Goal: Task Accomplishment & Management: Complete application form

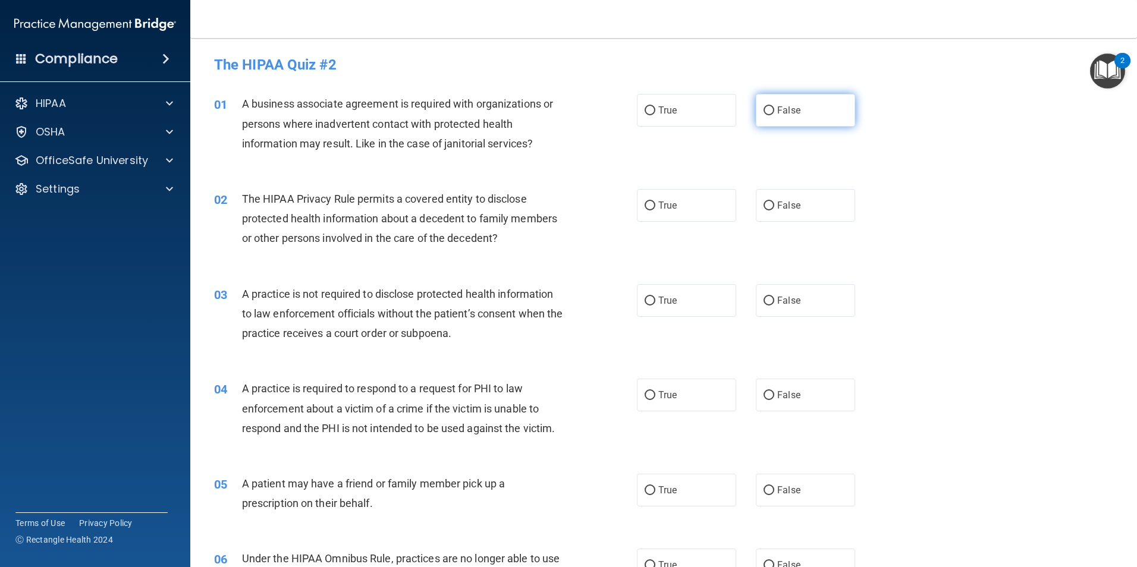
click at [767, 113] on input "False" at bounding box center [768, 110] width 11 height 9
radio input "true"
click at [767, 113] on input "False" at bounding box center [768, 110] width 11 height 9
click at [645, 205] on input "True" at bounding box center [650, 206] width 11 height 9
radio input "true"
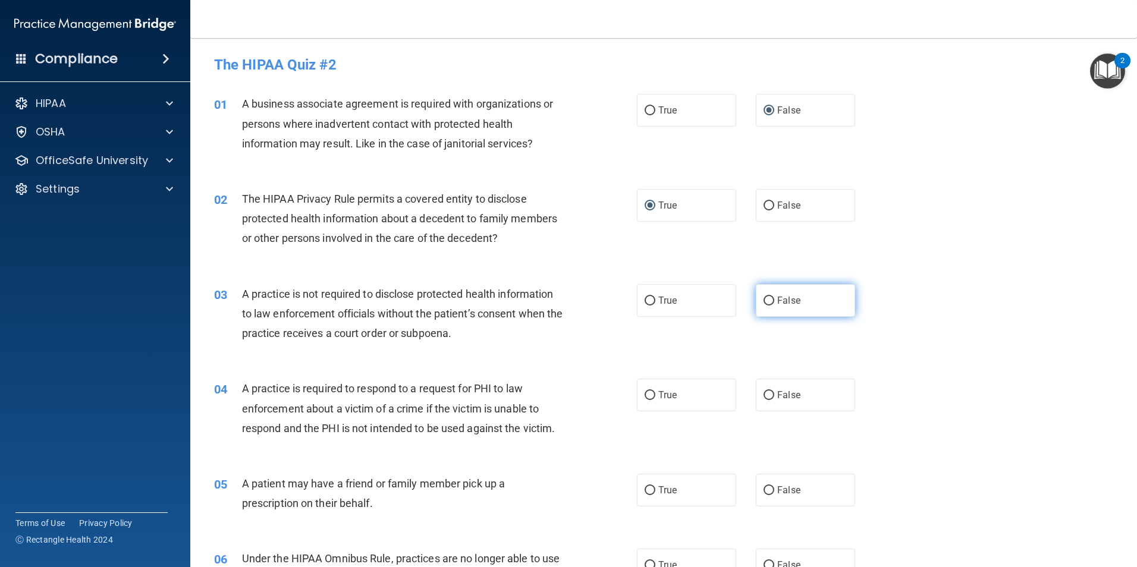
click at [760, 306] on label "False" at bounding box center [805, 300] width 99 height 33
click at [763, 306] on input "False" at bounding box center [768, 301] width 11 height 9
radio input "true"
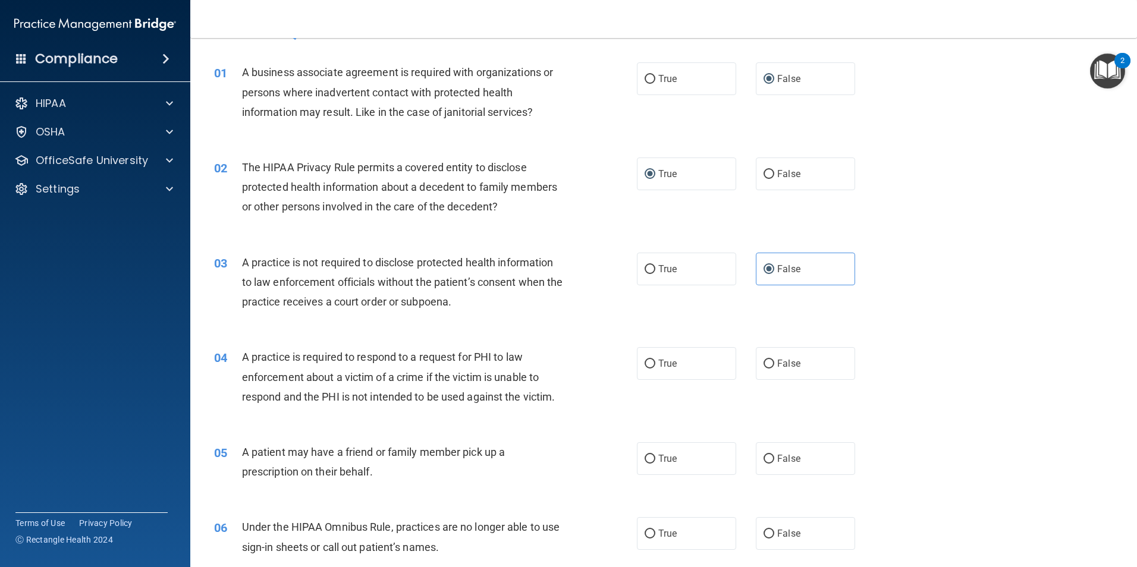
scroll to position [59, 0]
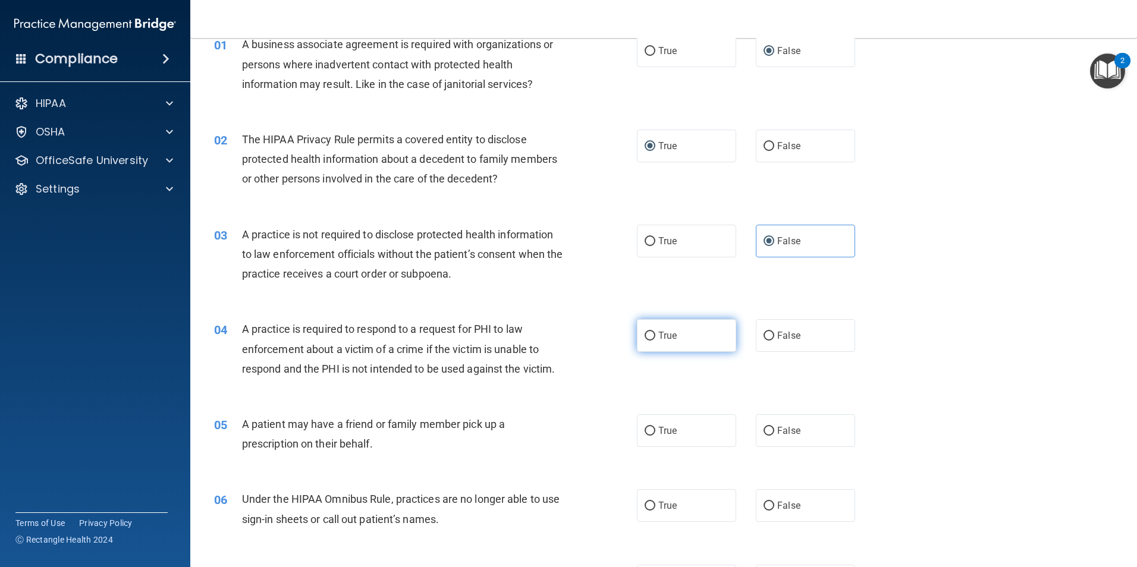
click at [646, 337] on input "True" at bounding box center [650, 336] width 11 height 9
radio input "true"
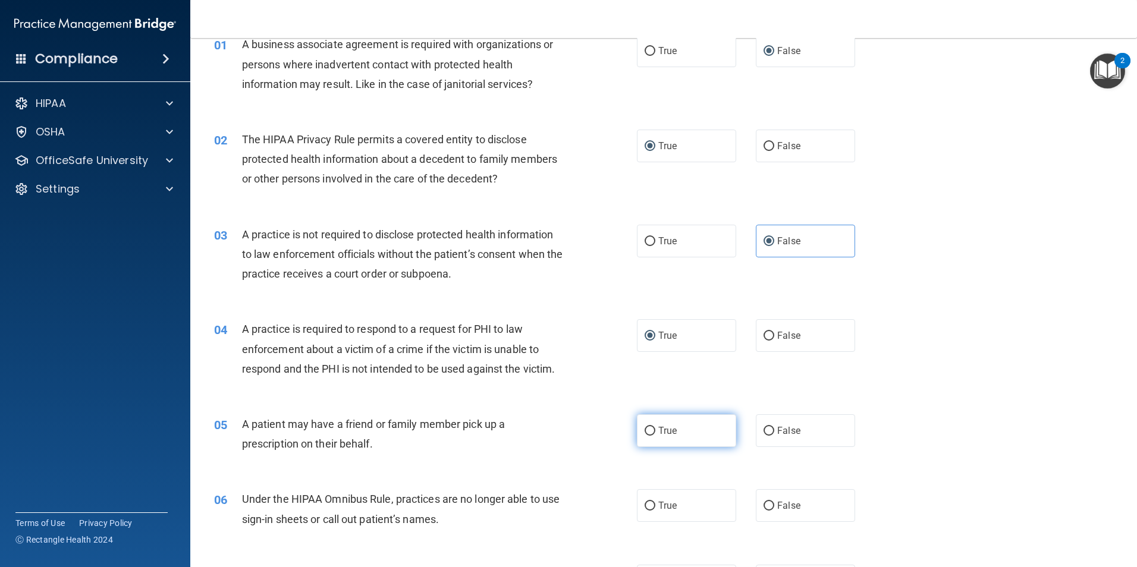
click at [646, 428] on input "True" at bounding box center [650, 431] width 11 height 9
radio input "true"
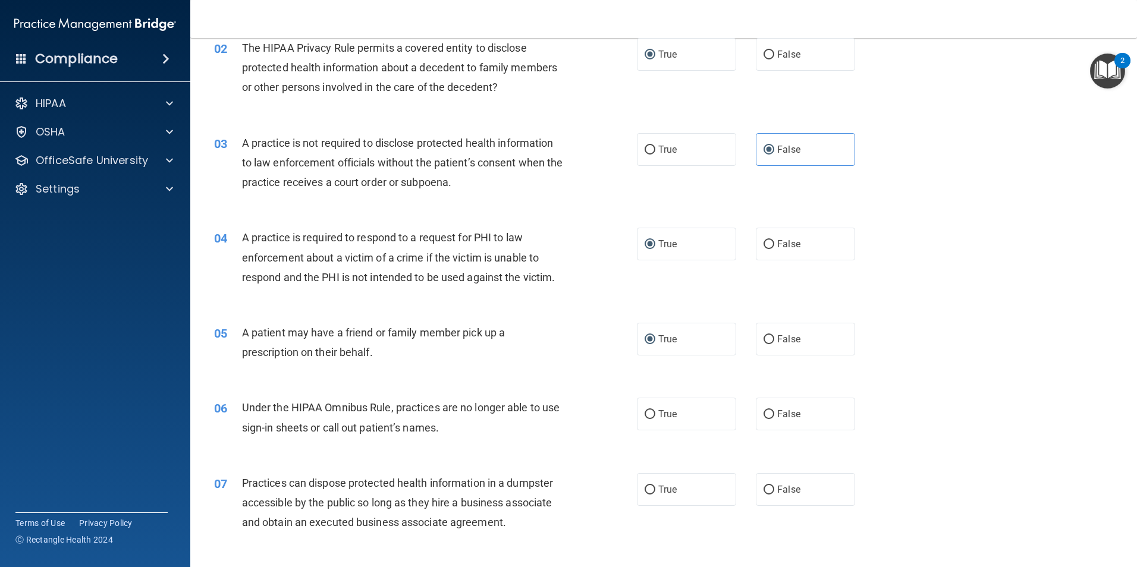
scroll to position [178, 0]
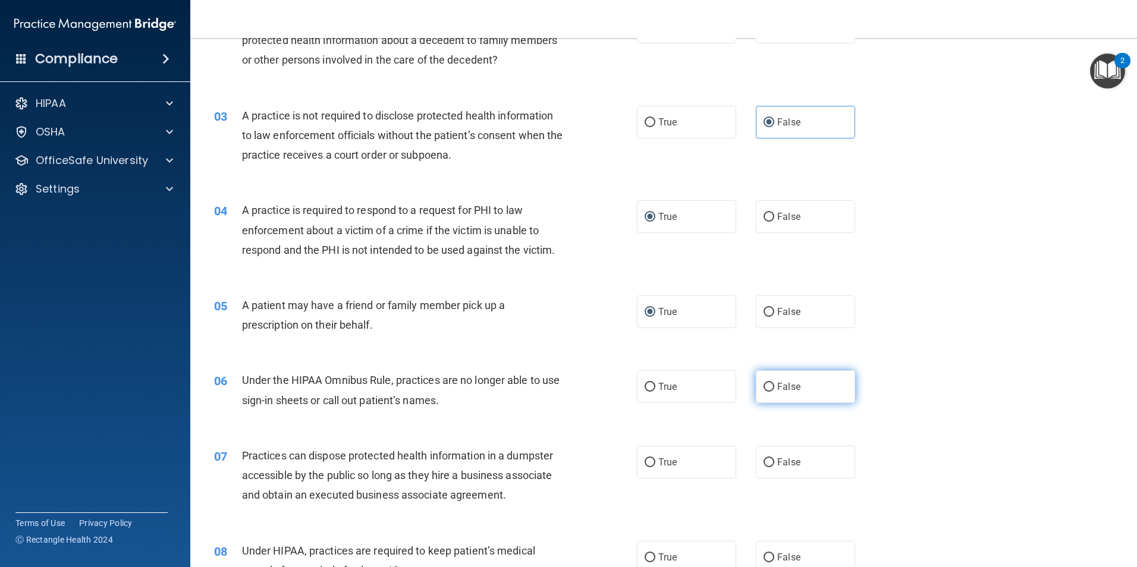
click at [765, 389] on input "False" at bounding box center [768, 387] width 11 height 9
radio input "true"
click at [763, 462] on input "False" at bounding box center [768, 462] width 11 height 9
radio input "true"
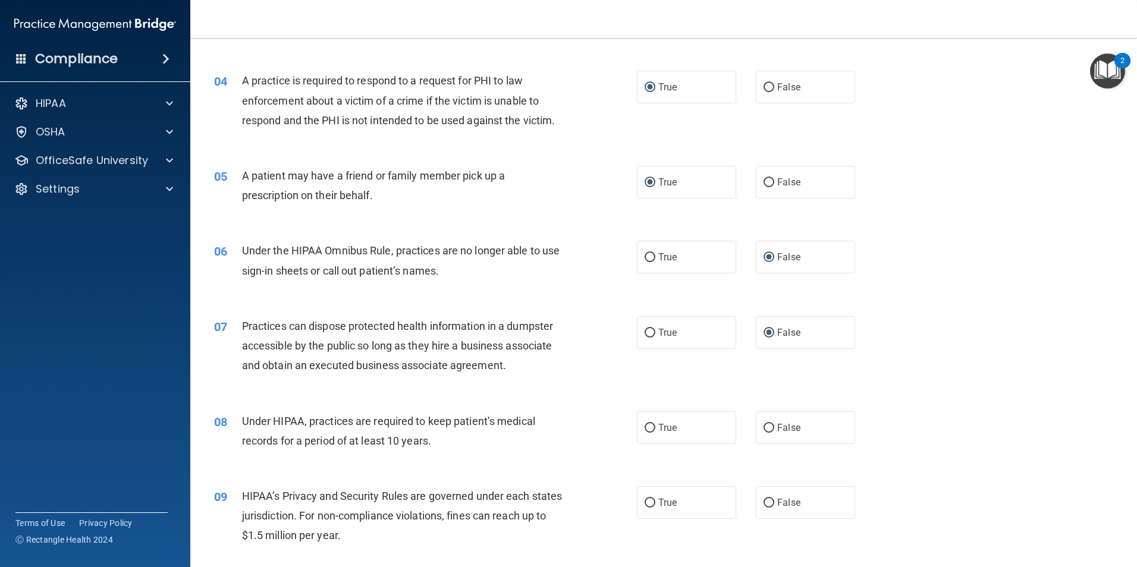
scroll to position [357, 0]
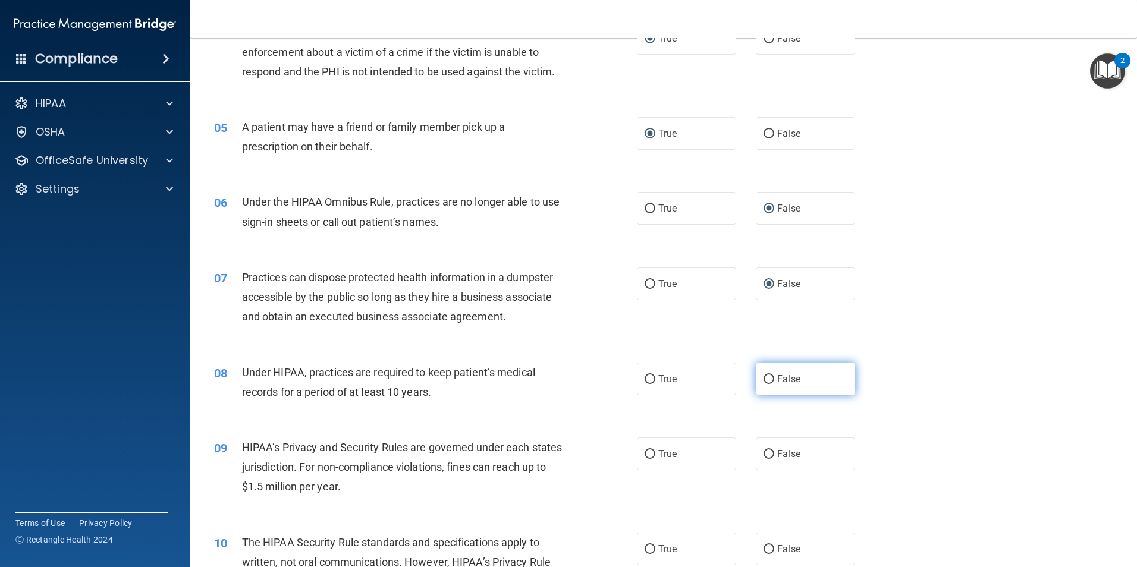
click at [764, 376] on input "False" at bounding box center [768, 379] width 11 height 9
radio input "true"
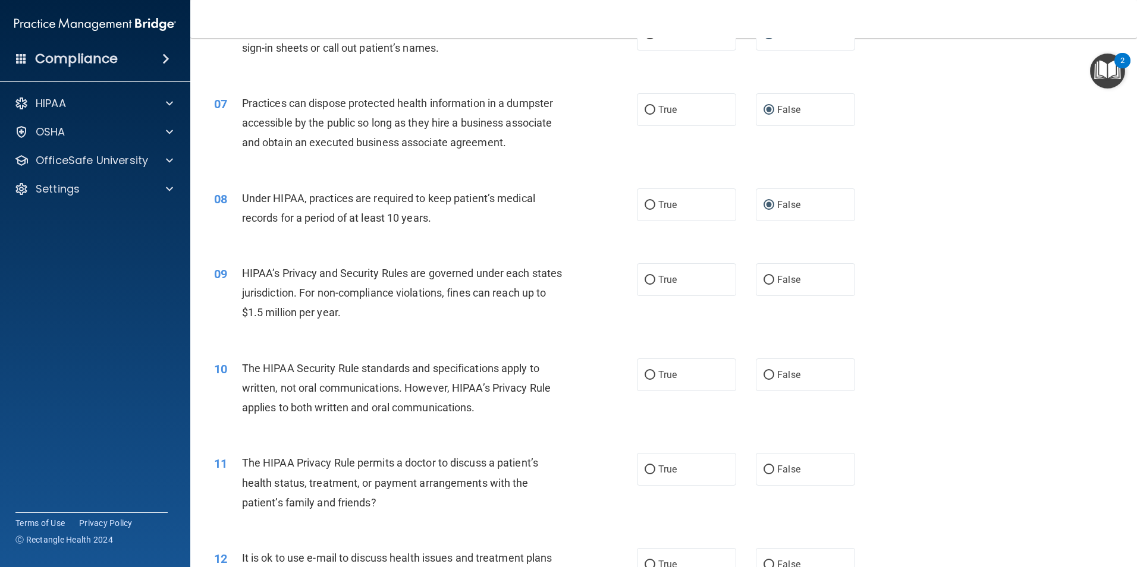
scroll to position [535, 0]
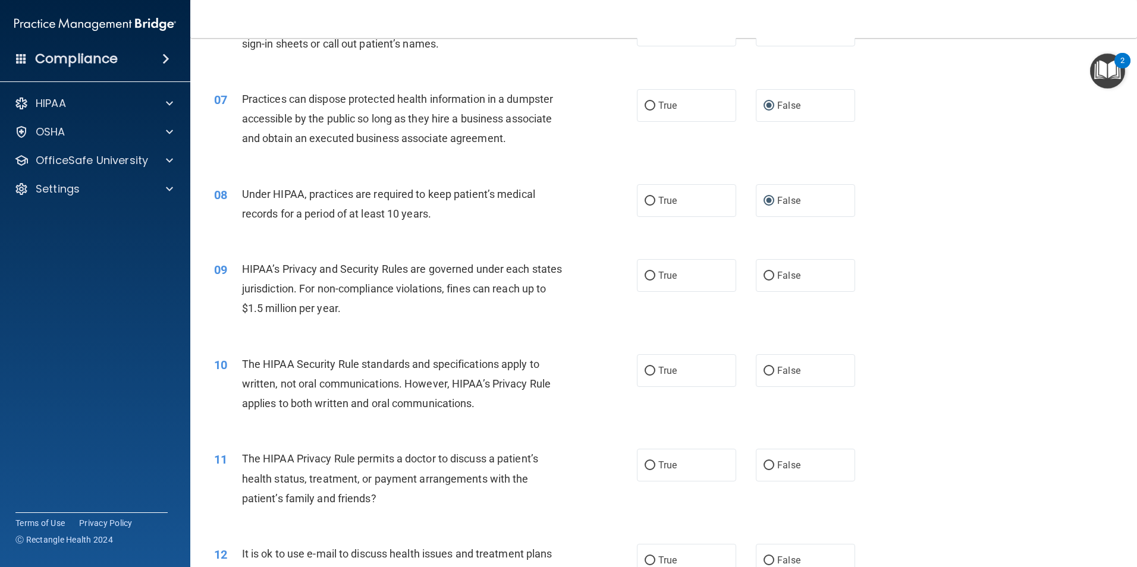
drag, startPoint x: 760, startPoint y: 276, endPoint x: 774, endPoint y: 320, distance: 46.6
click at [763, 275] on input "False" at bounding box center [768, 276] width 11 height 9
radio input "true"
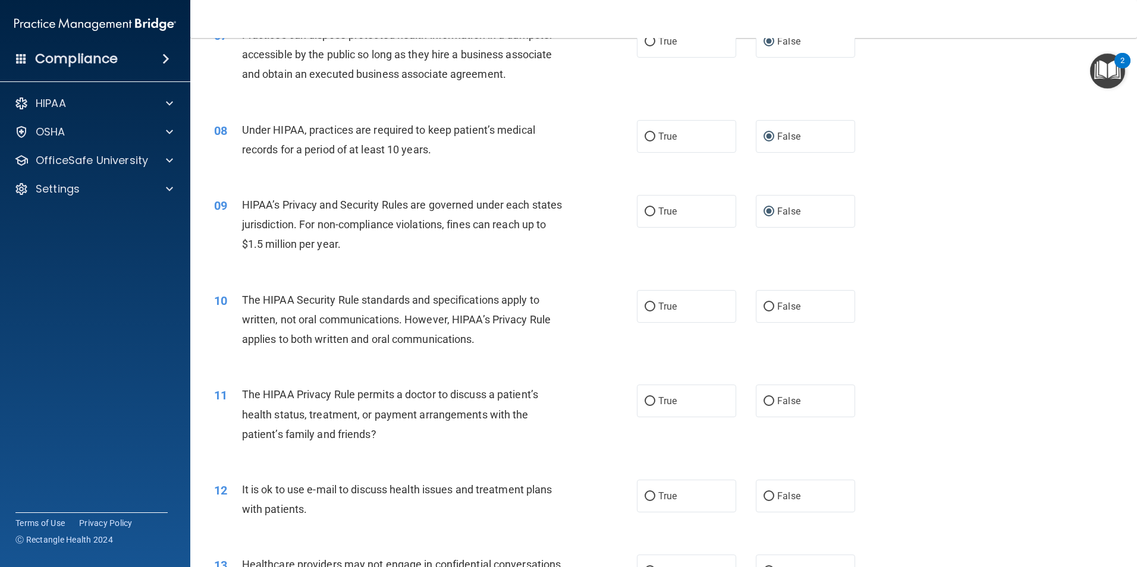
scroll to position [654, 0]
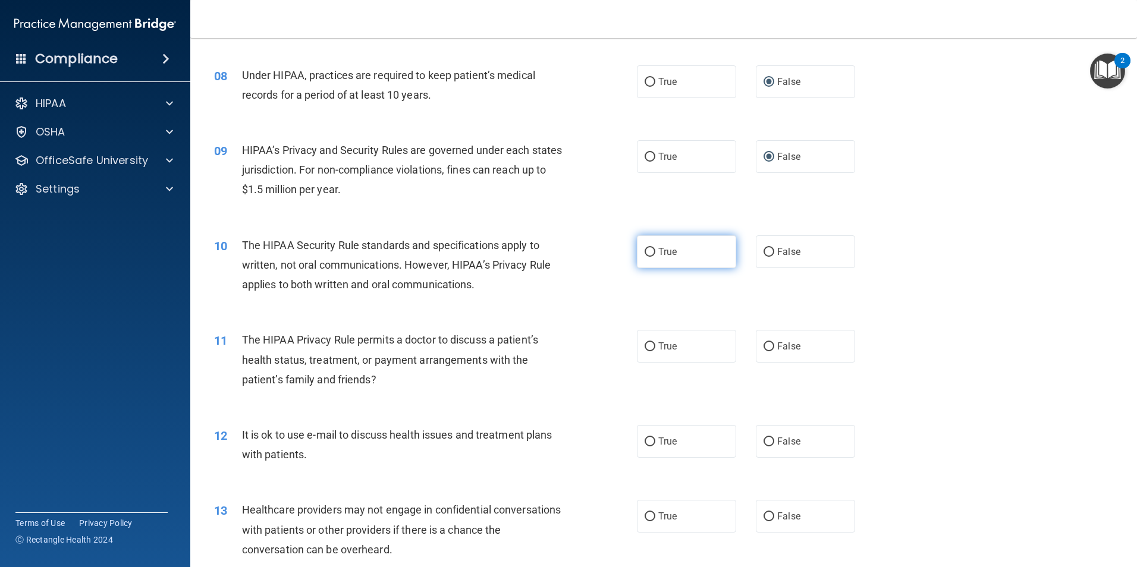
click at [645, 251] on input "True" at bounding box center [650, 252] width 11 height 9
radio input "true"
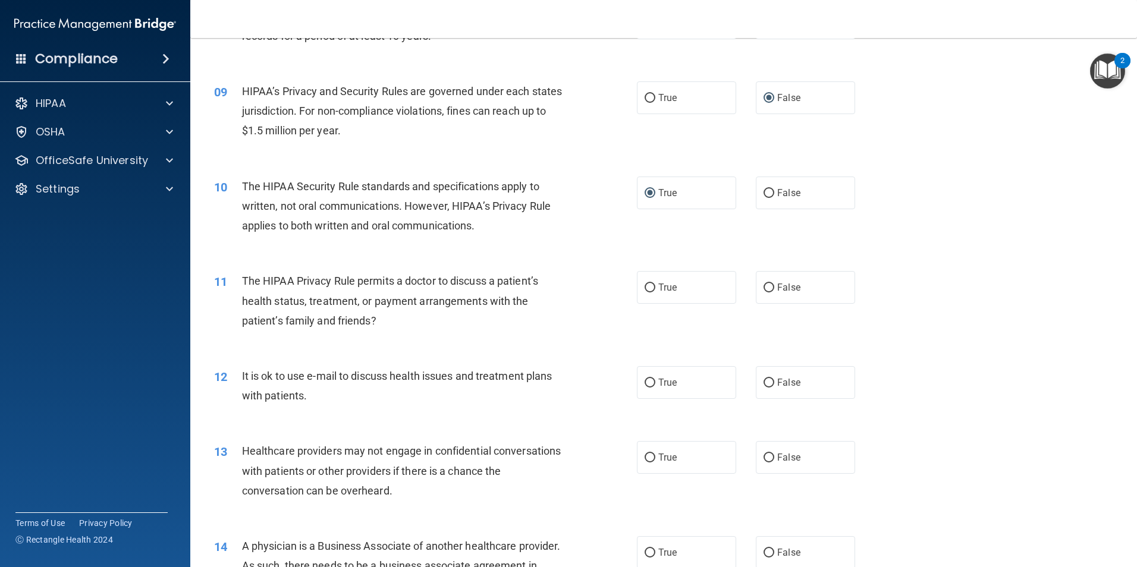
scroll to position [714, 0]
click at [645, 286] on input "True" at bounding box center [650, 287] width 11 height 9
radio input "true"
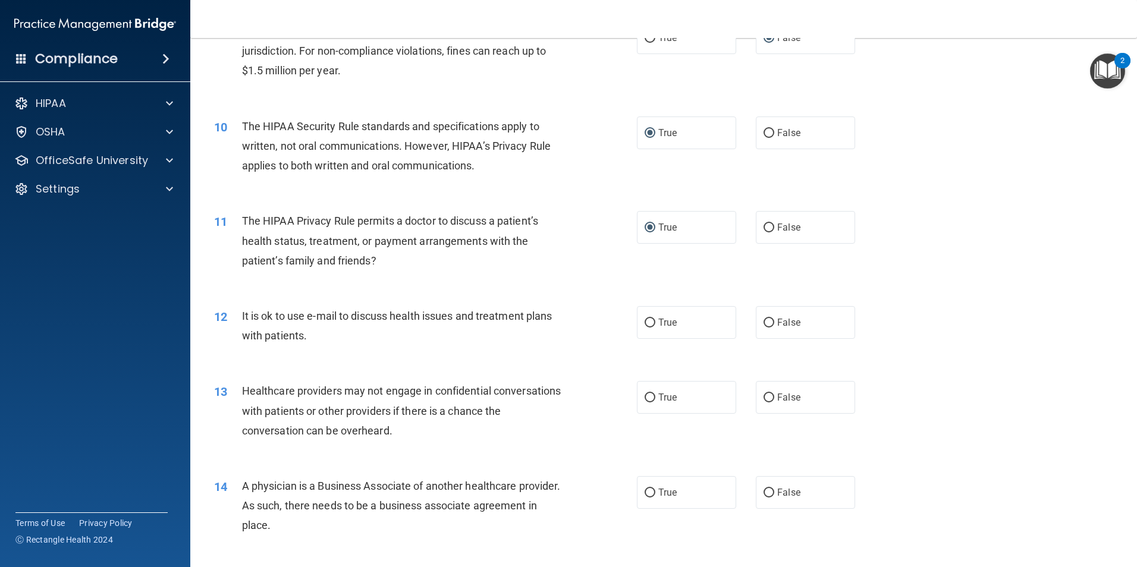
scroll to position [832, 0]
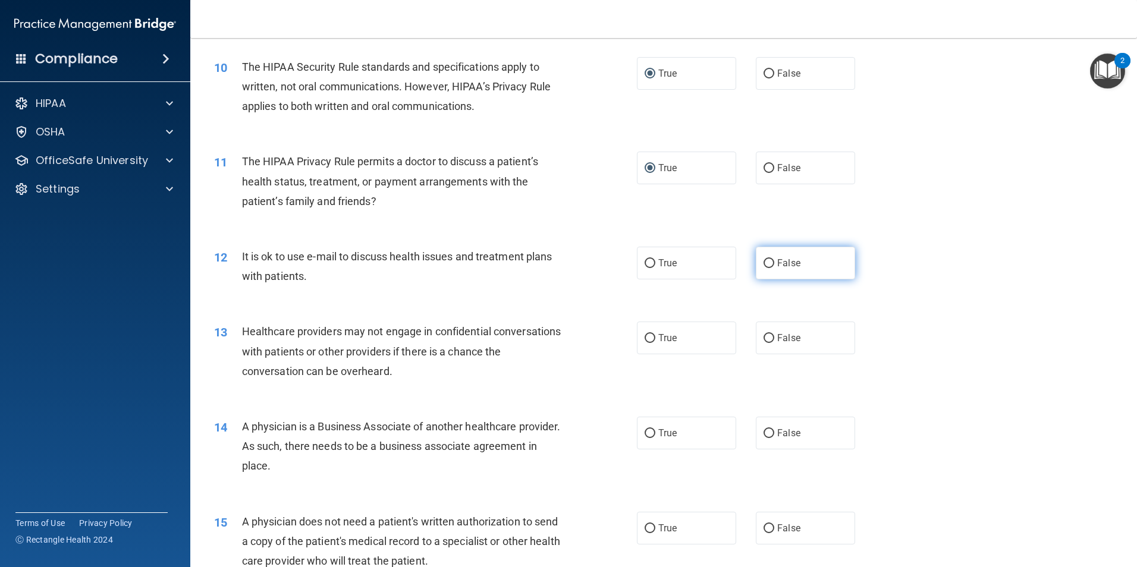
click at [764, 265] on input "False" at bounding box center [768, 263] width 11 height 9
radio input "true"
click at [763, 339] on input "False" at bounding box center [768, 338] width 11 height 9
radio input "true"
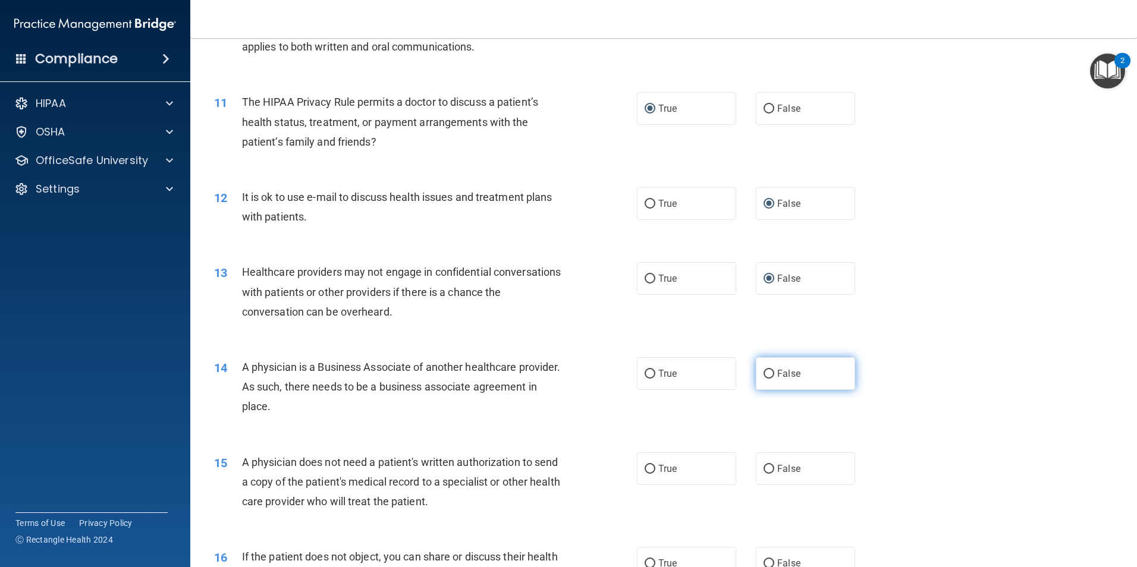
click at [765, 374] on input "False" at bounding box center [768, 374] width 11 height 9
radio input "true"
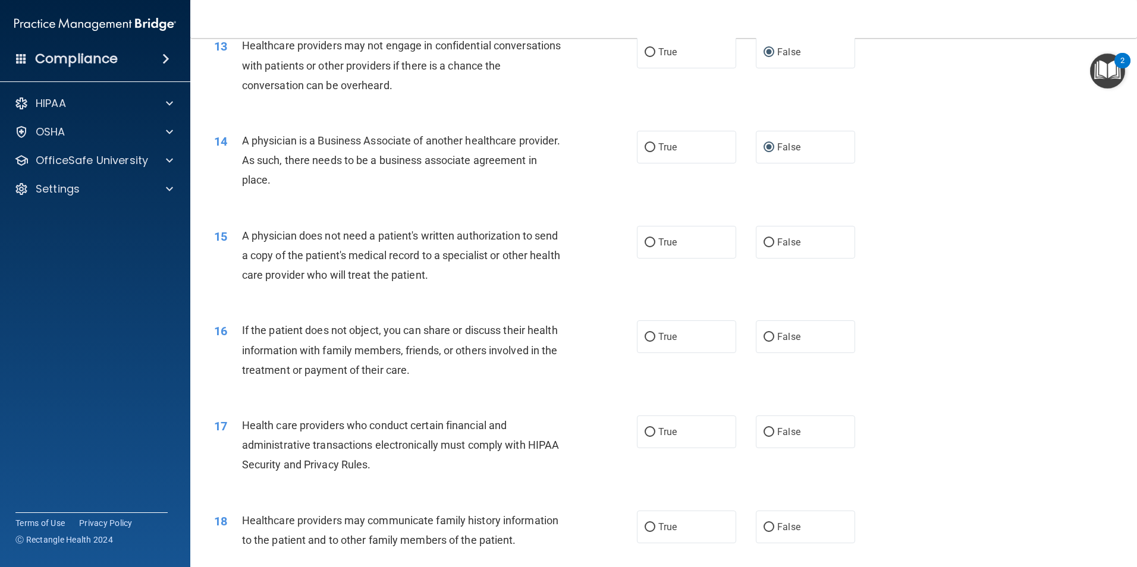
scroll to position [1130, 0]
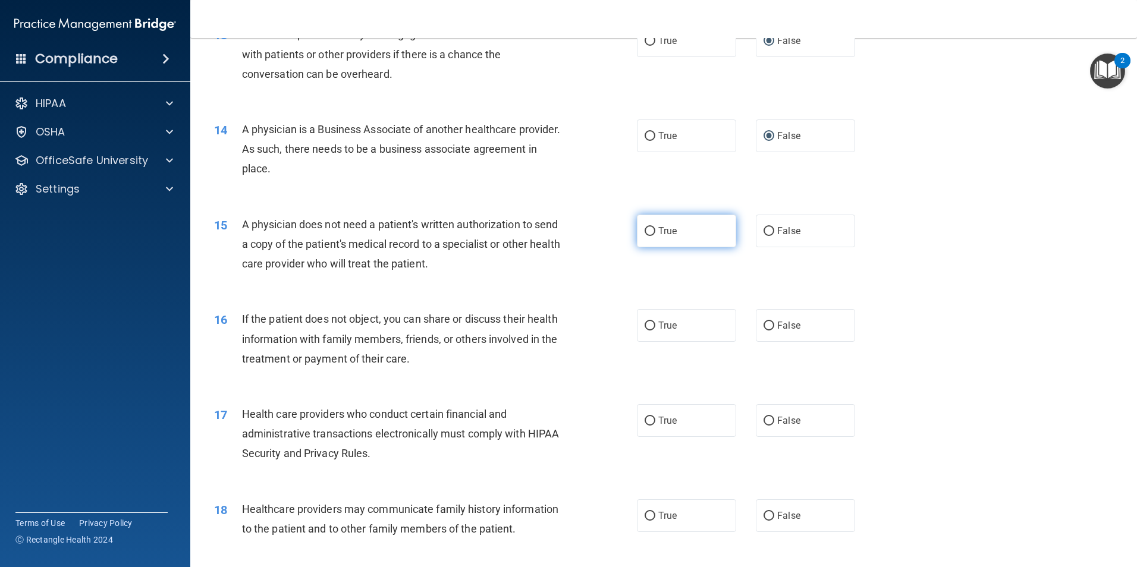
click at [648, 233] on input "True" at bounding box center [650, 231] width 11 height 9
radio input "true"
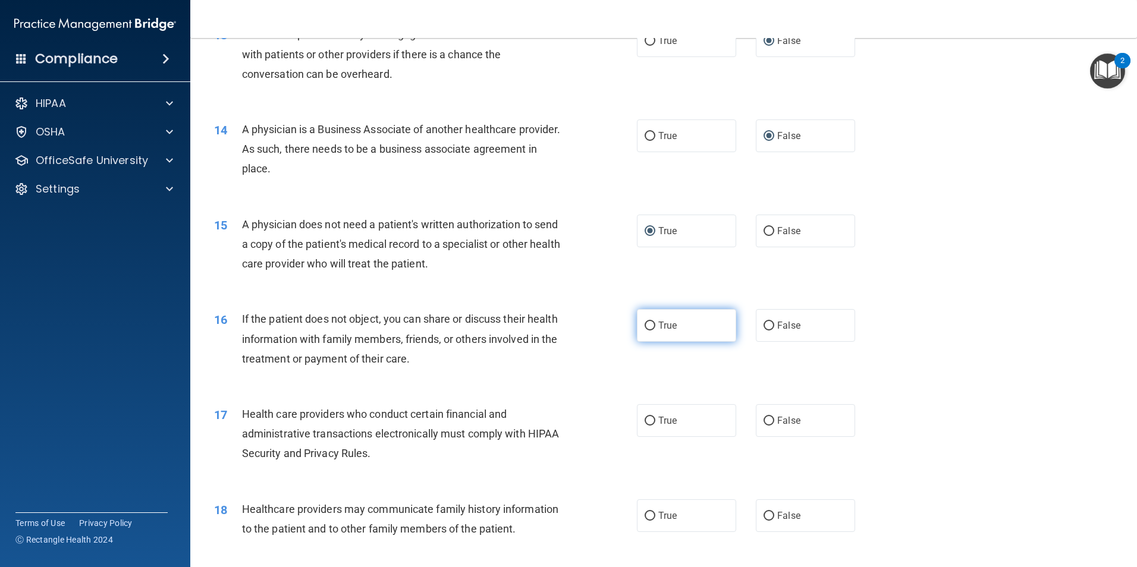
click at [649, 329] on input "True" at bounding box center [650, 326] width 11 height 9
radio input "true"
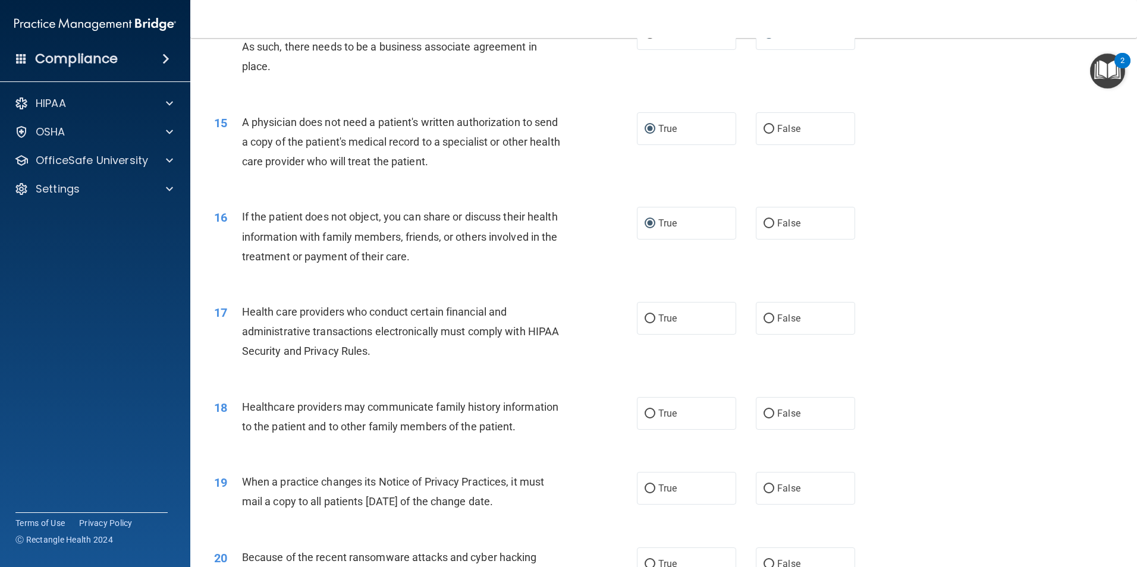
scroll to position [1249, 0]
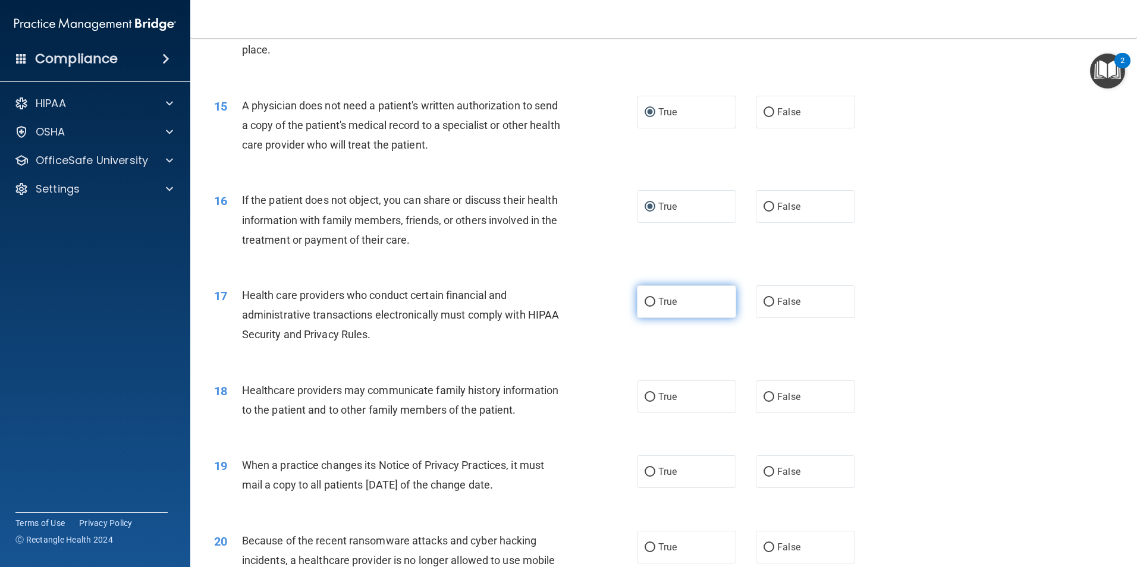
click at [645, 302] on input "True" at bounding box center [650, 302] width 11 height 9
radio input "true"
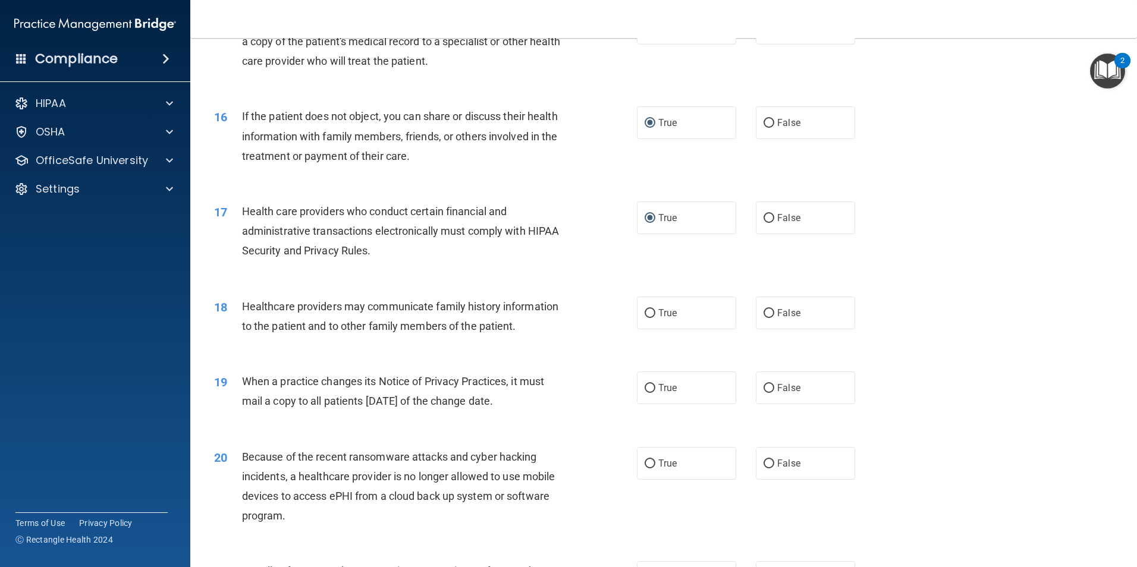
scroll to position [1368, 0]
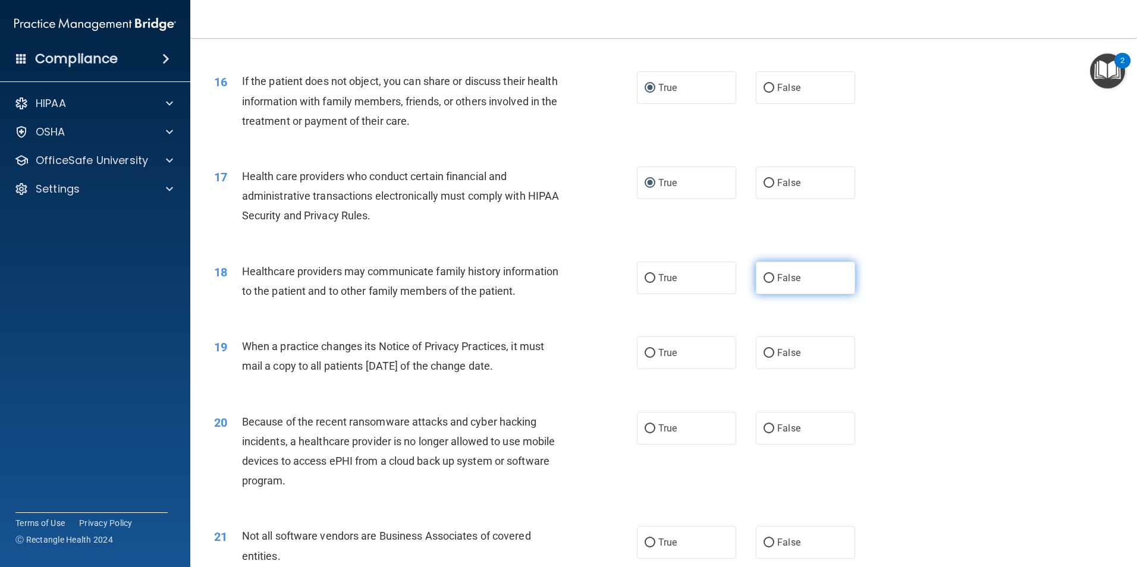
click at [769, 281] on label "False" at bounding box center [805, 278] width 99 height 33
click at [769, 281] on input "False" at bounding box center [768, 278] width 11 height 9
radio input "true"
click at [766, 351] on input "False" at bounding box center [768, 353] width 11 height 9
radio input "true"
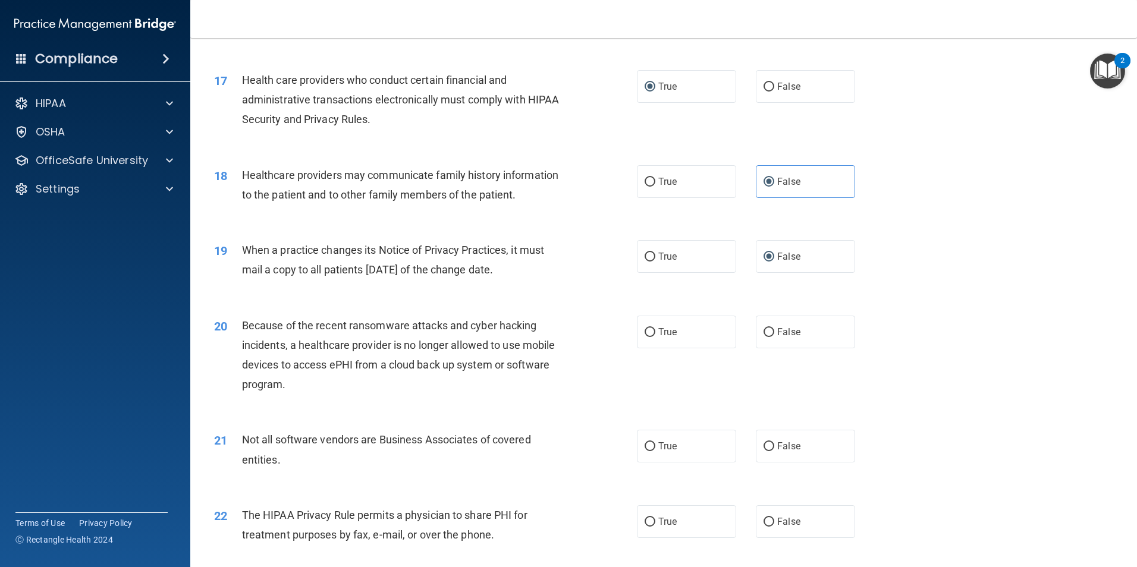
scroll to position [1487, 0]
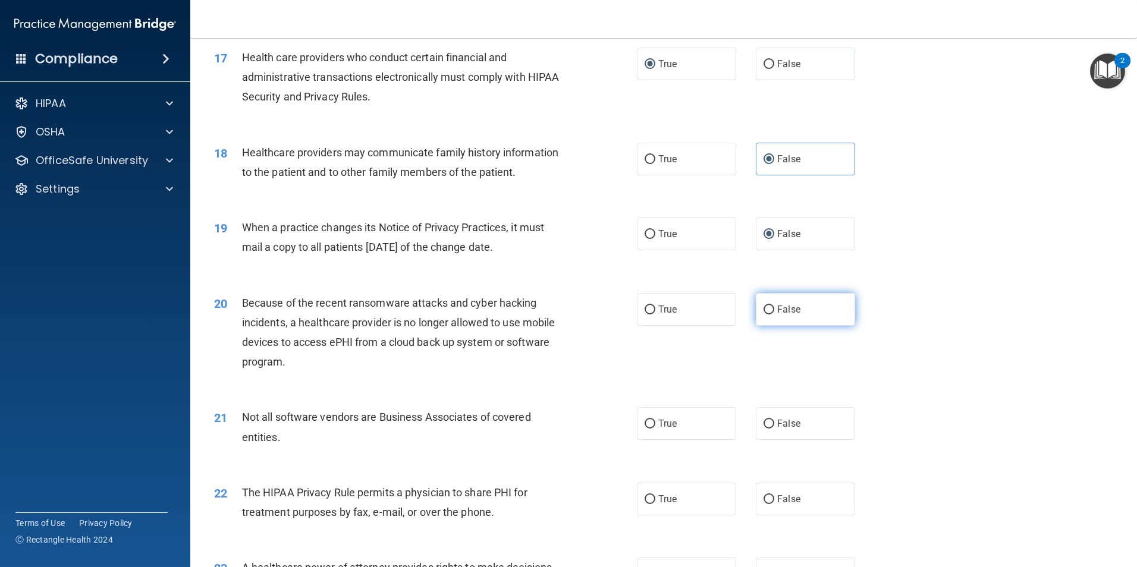
click at [763, 309] on input "False" at bounding box center [768, 310] width 11 height 9
radio input "true"
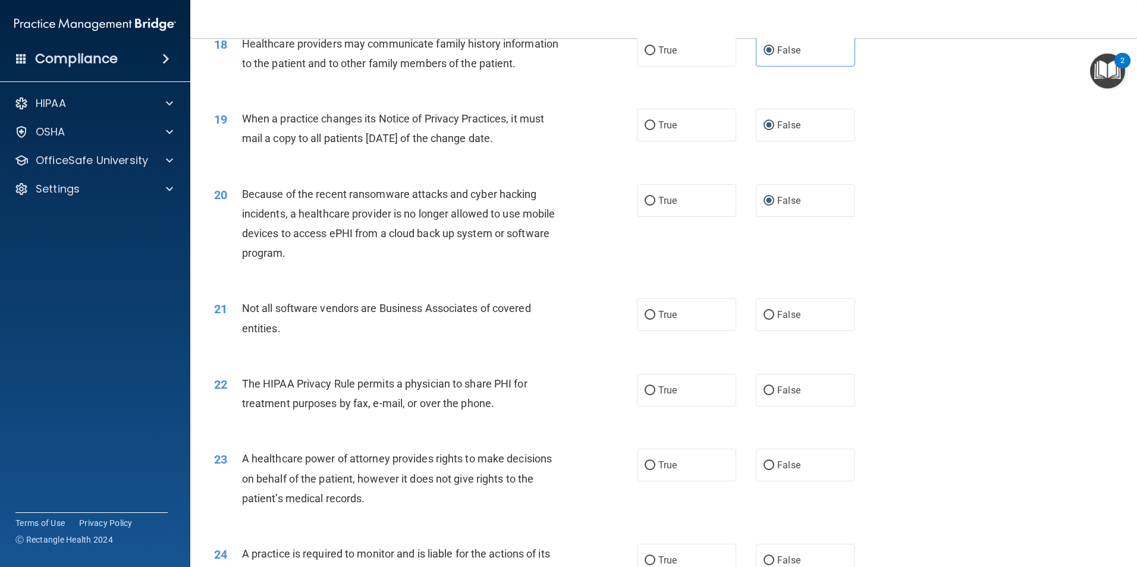
scroll to position [1605, 0]
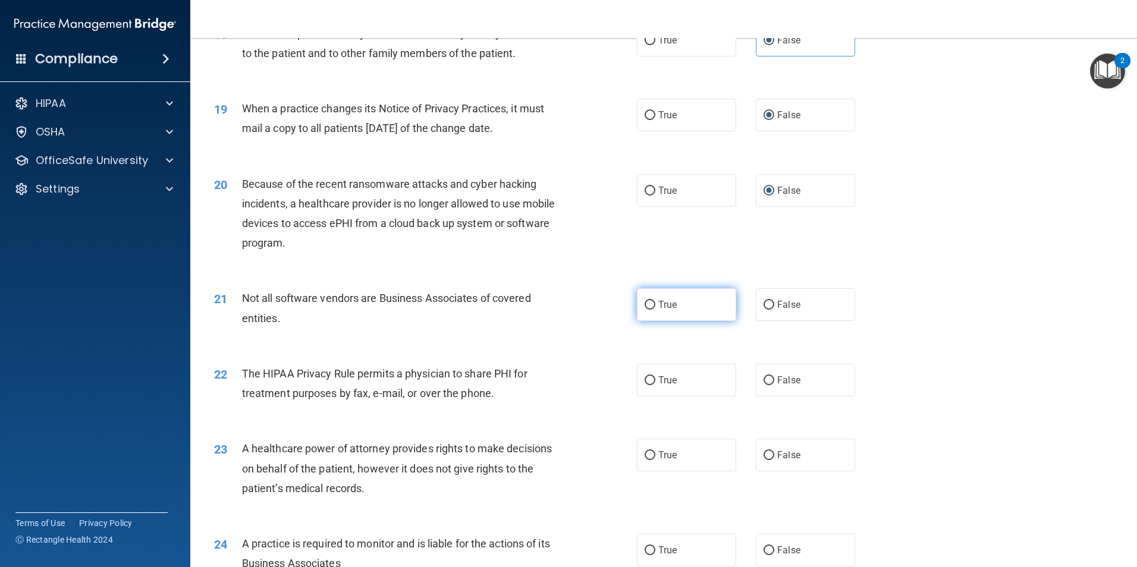
click at [648, 307] on input "True" at bounding box center [650, 305] width 11 height 9
radio input "true"
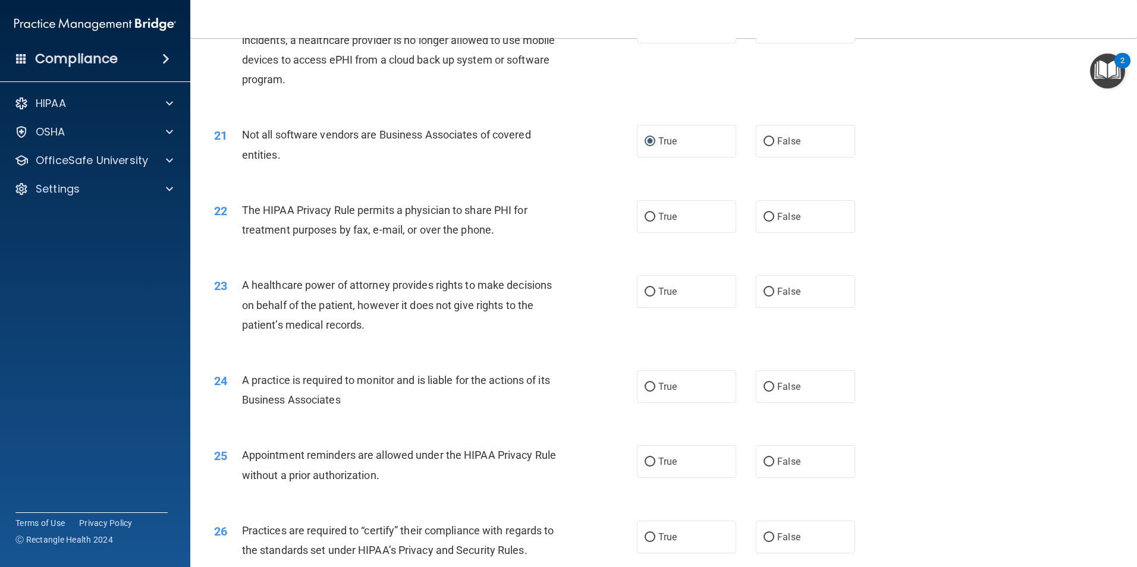
scroll to position [1784, 0]
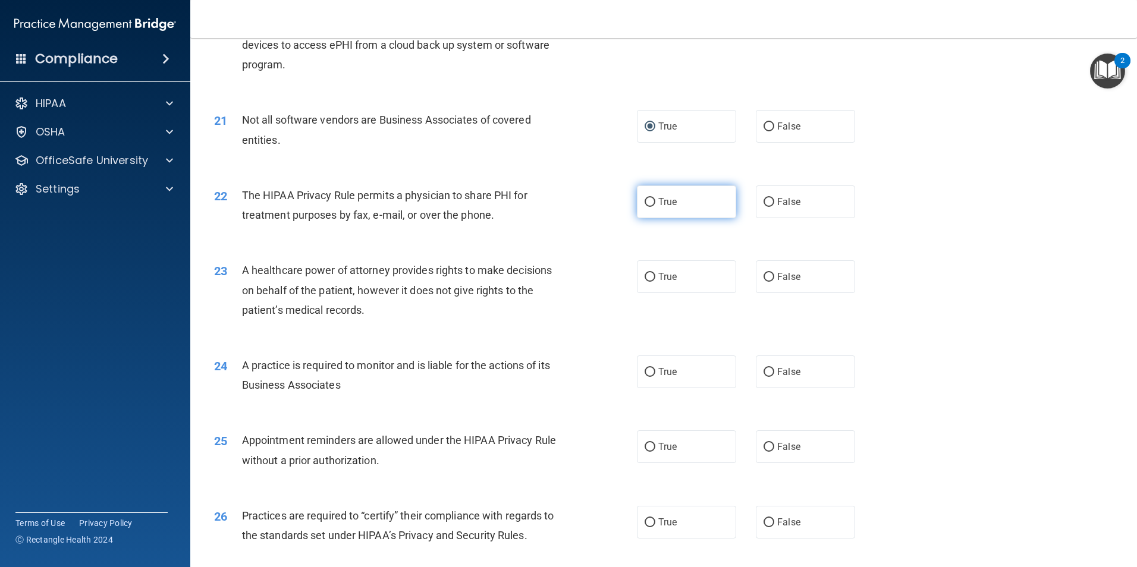
click at [646, 205] on input "True" at bounding box center [650, 202] width 11 height 9
radio input "true"
click at [648, 279] on input "True" at bounding box center [650, 277] width 11 height 9
radio input "true"
click at [768, 277] on input "False" at bounding box center [768, 277] width 11 height 9
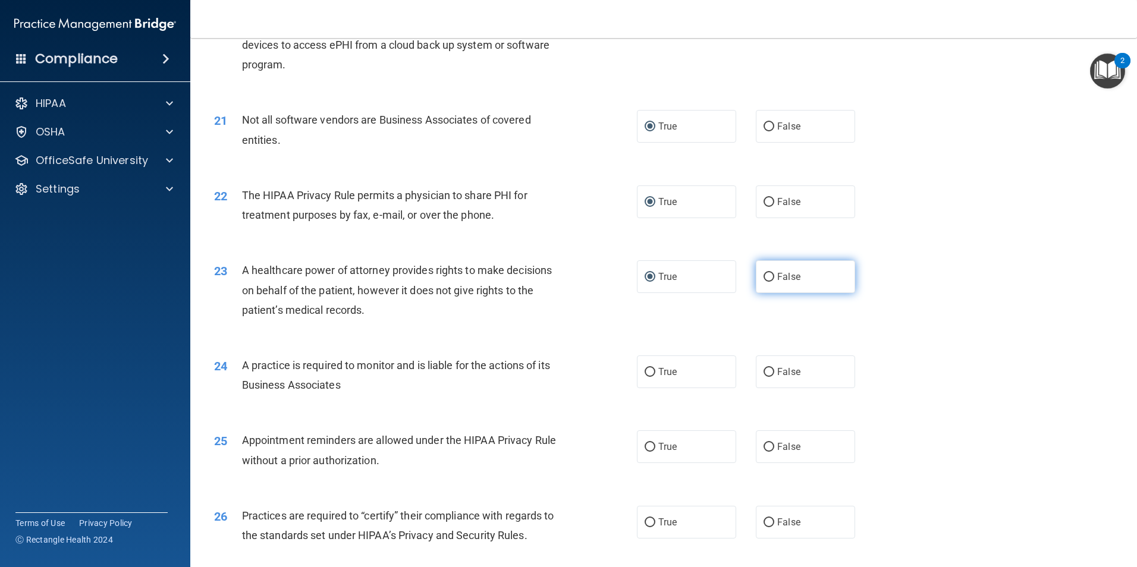
radio input "true"
radio input "false"
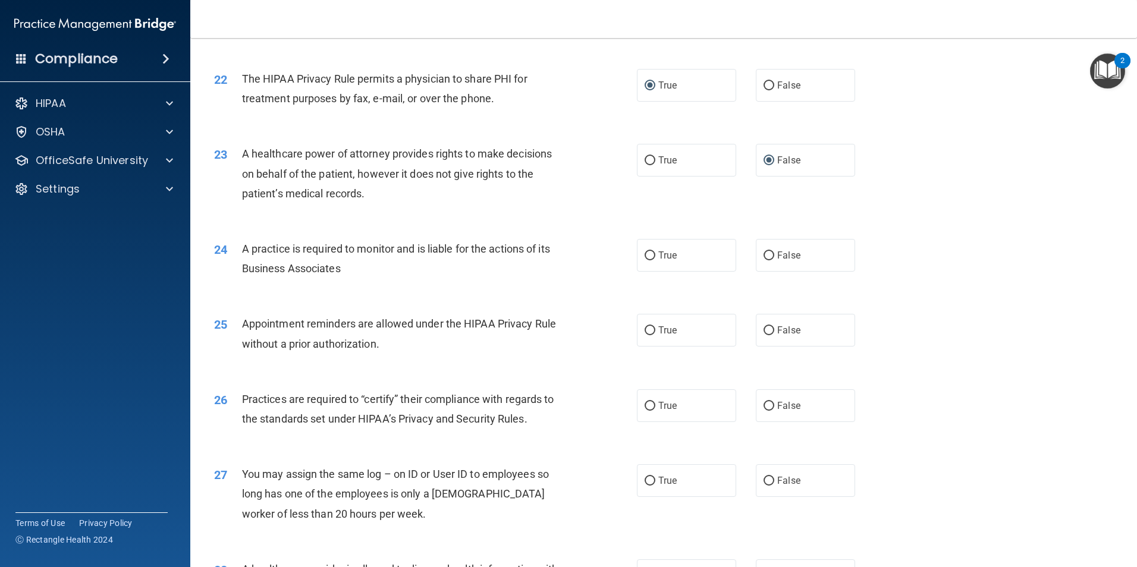
scroll to position [1903, 0]
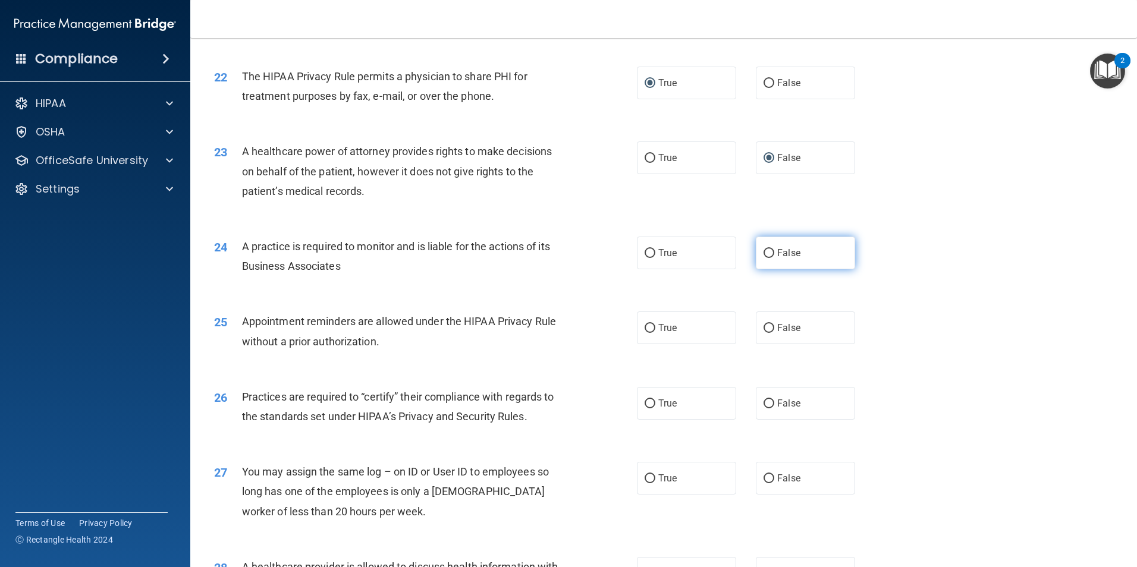
click at [766, 256] on input "False" at bounding box center [768, 253] width 11 height 9
radio input "true"
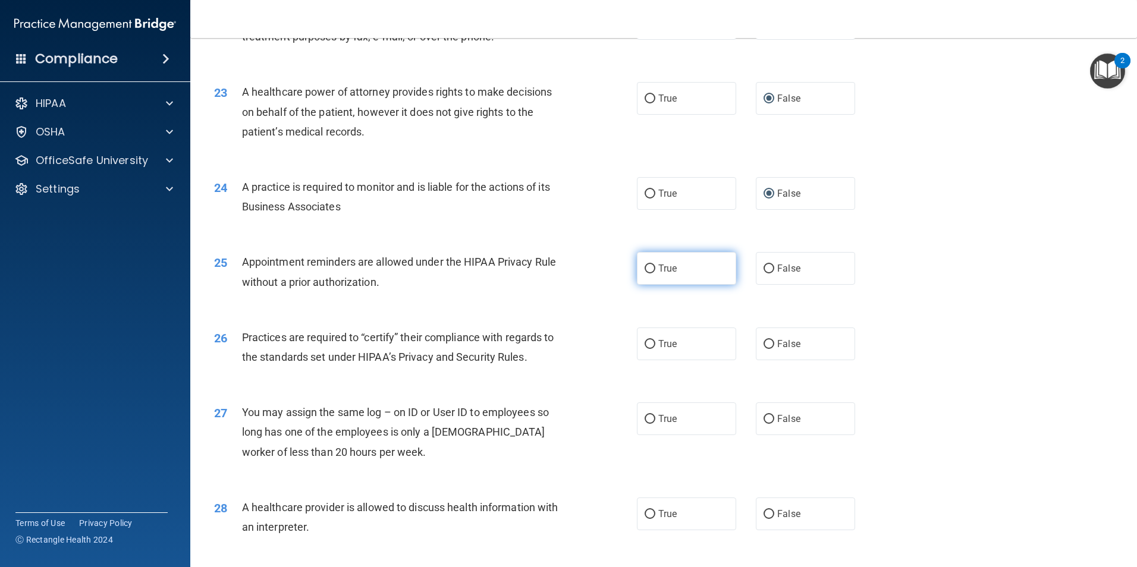
click at [649, 272] on input "True" at bounding box center [650, 269] width 11 height 9
radio input "true"
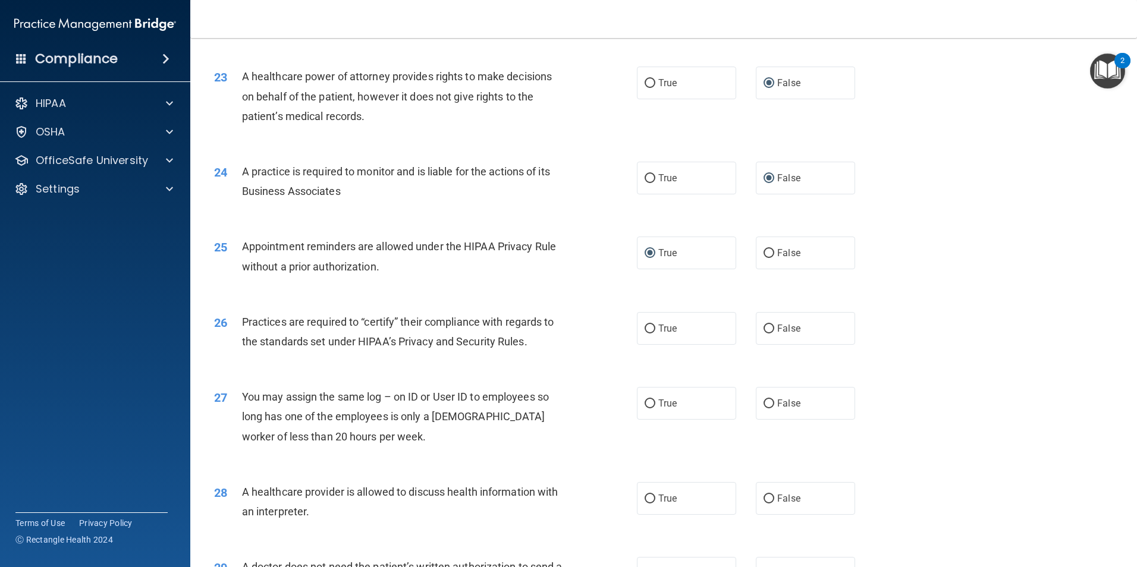
scroll to position [2022, 0]
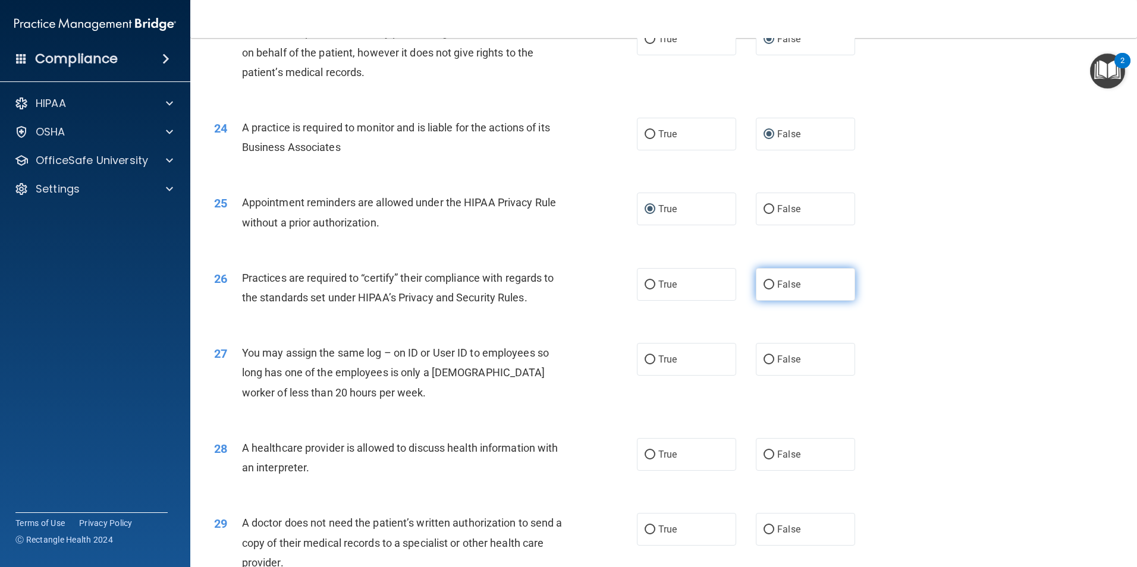
click at [765, 287] on input "False" at bounding box center [768, 285] width 11 height 9
radio input "true"
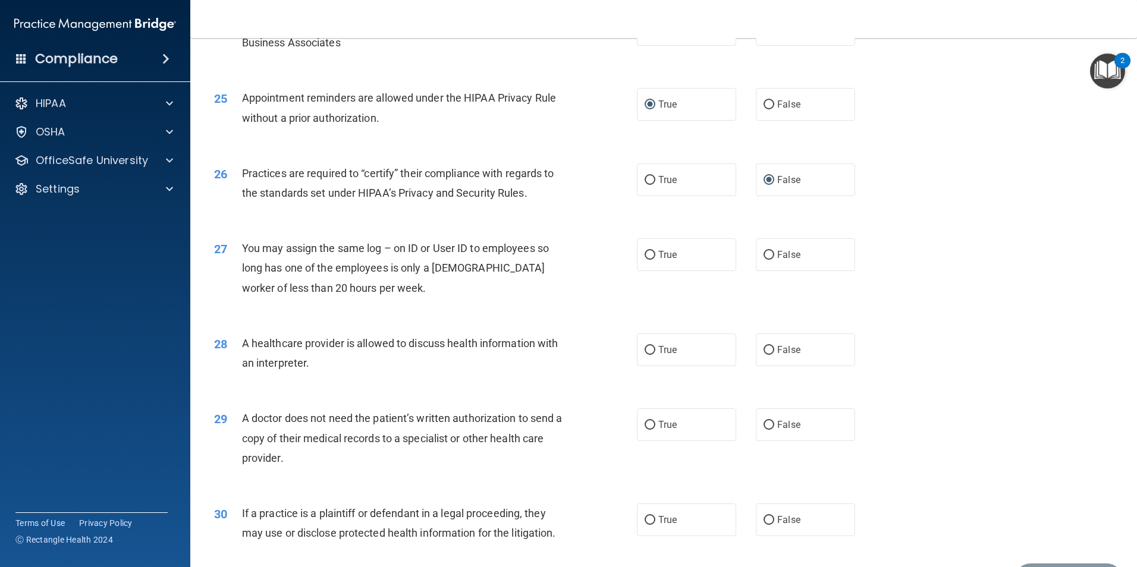
scroll to position [2141, 0]
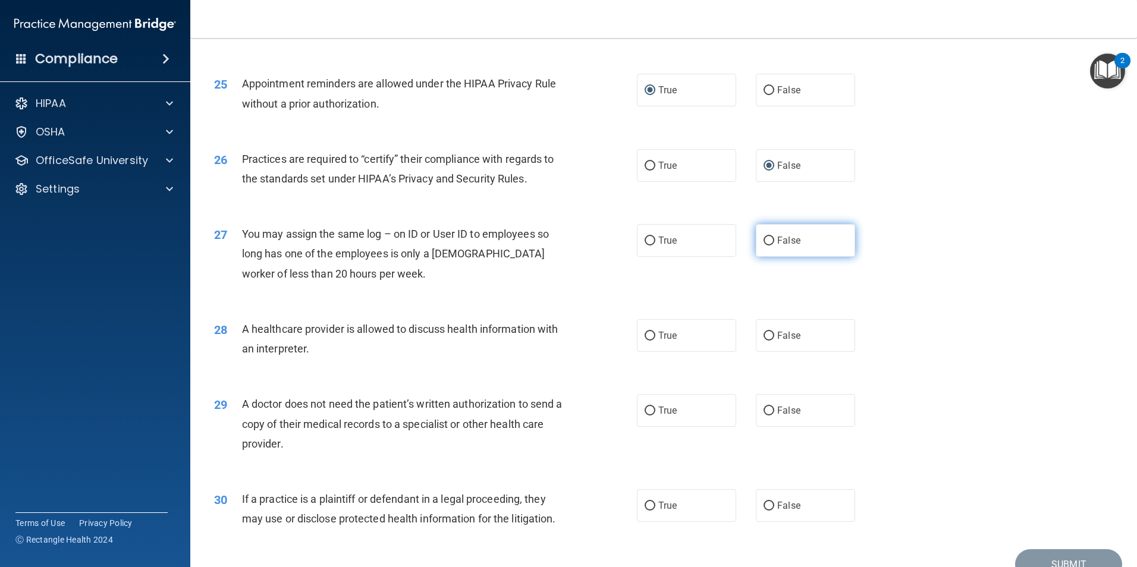
click at [777, 242] on span "False" at bounding box center [788, 240] width 23 height 11
click at [774, 242] on input "False" at bounding box center [768, 241] width 11 height 9
radio input "true"
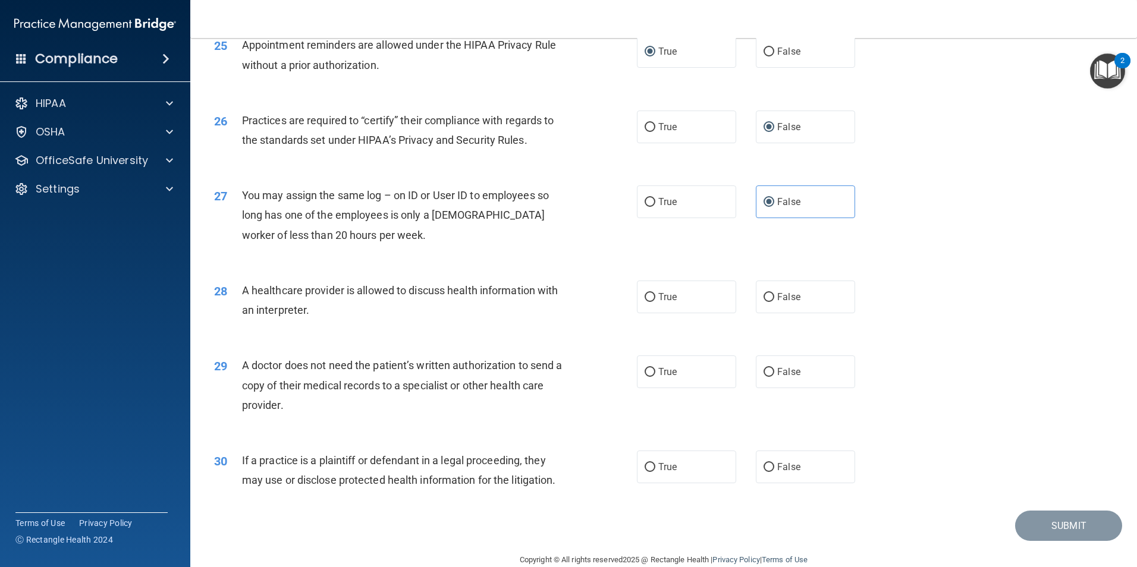
scroll to position [2200, 0]
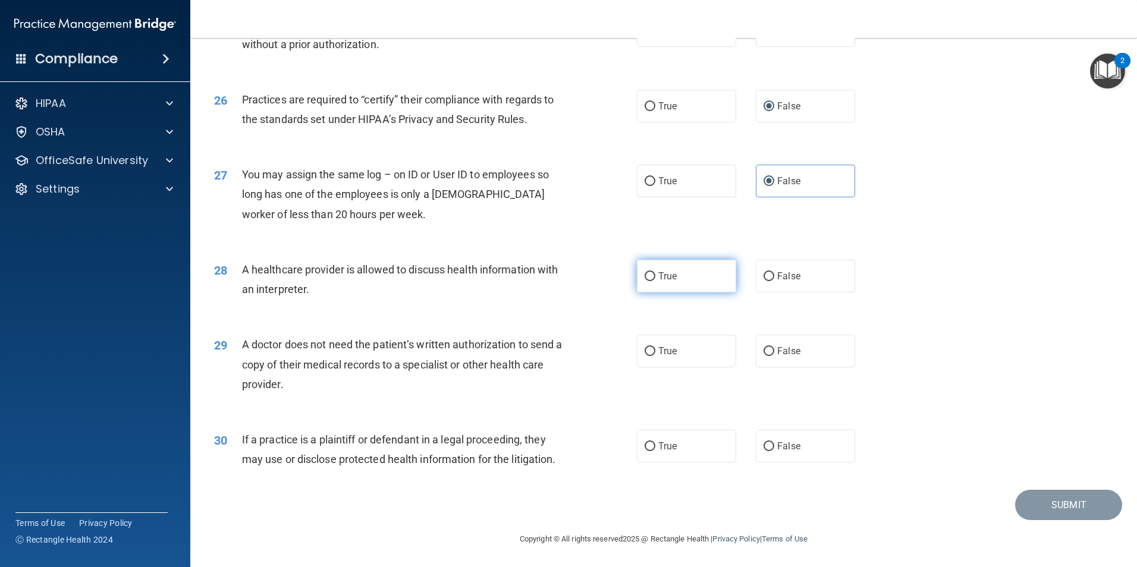
click at [648, 279] on input "True" at bounding box center [650, 276] width 11 height 9
radio input "true"
click at [652, 354] on label "True" at bounding box center [686, 351] width 99 height 33
click at [652, 354] on input "True" at bounding box center [650, 351] width 11 height 9
radio input "true"
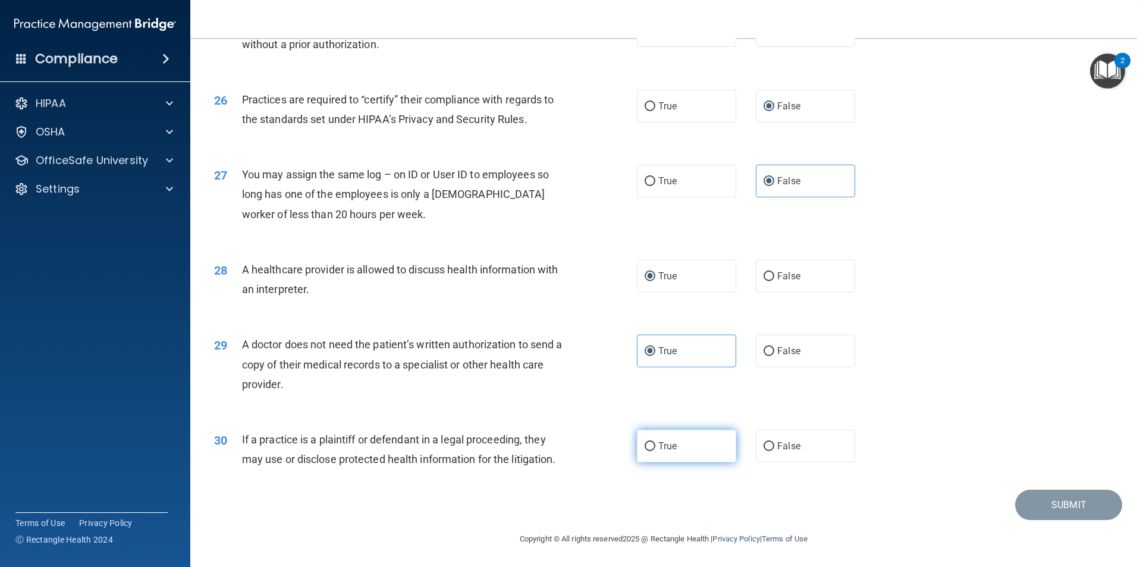
click at [649, 448] on input "True" at bounding box center [650, 446] width 11 height 9
radio input "true"
click at [1039, 508] on button "Submit" at bounding box center [1068, 505] width 107 height 30
